Goal: Find specific page/section: Find specific page/section

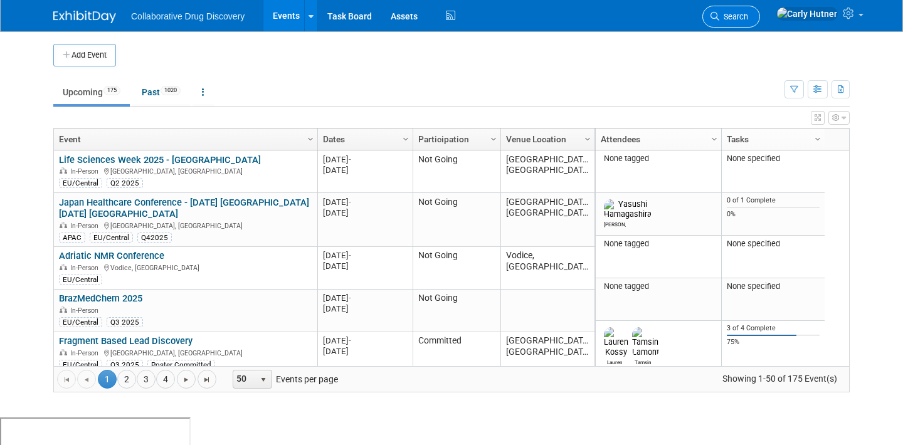
click at [748, 18] on span "Search" at bounding box center [733, 16] width 29 height 9
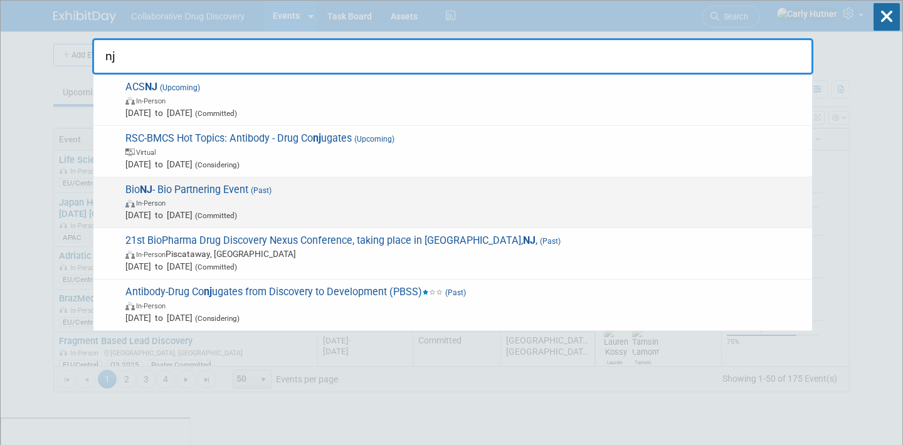
type input "nj"
click at [323, 200] on span "In-Person" at bounding box center [465, 202] width 681 height 13
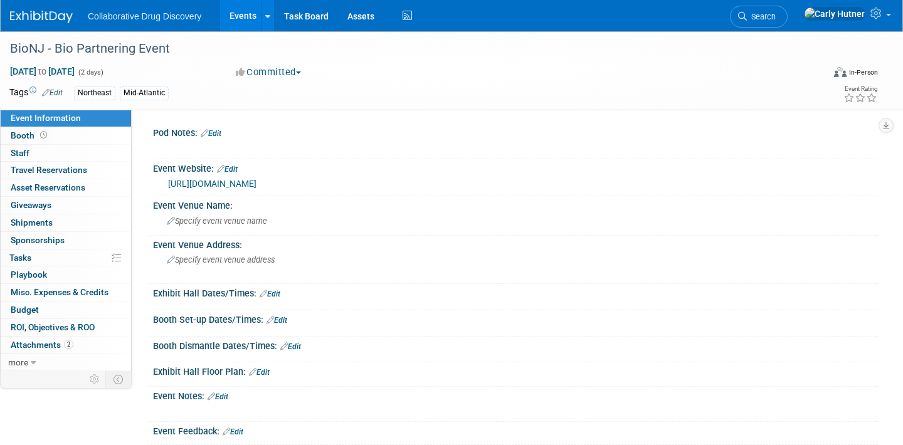
click at [242, 19] on link "Events" at bounding box center [243, 15] width 46 height 31
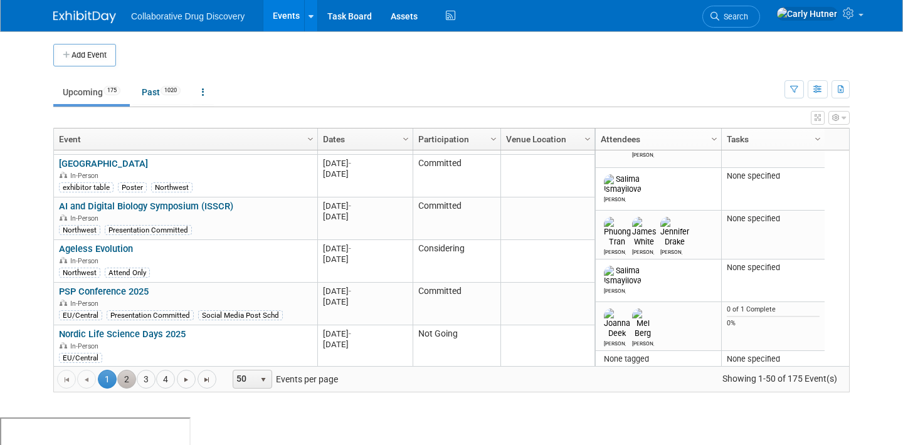
click at [127, 380] on link "2" at bounding box center [126, 379] width 19 height 19
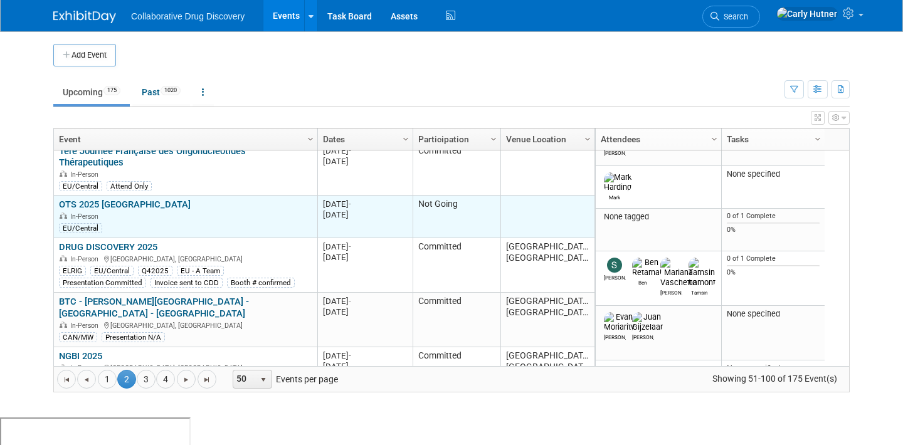
scroll to position [272, 0]
